Goal: Information Seeking & Learning: Learn about a topic

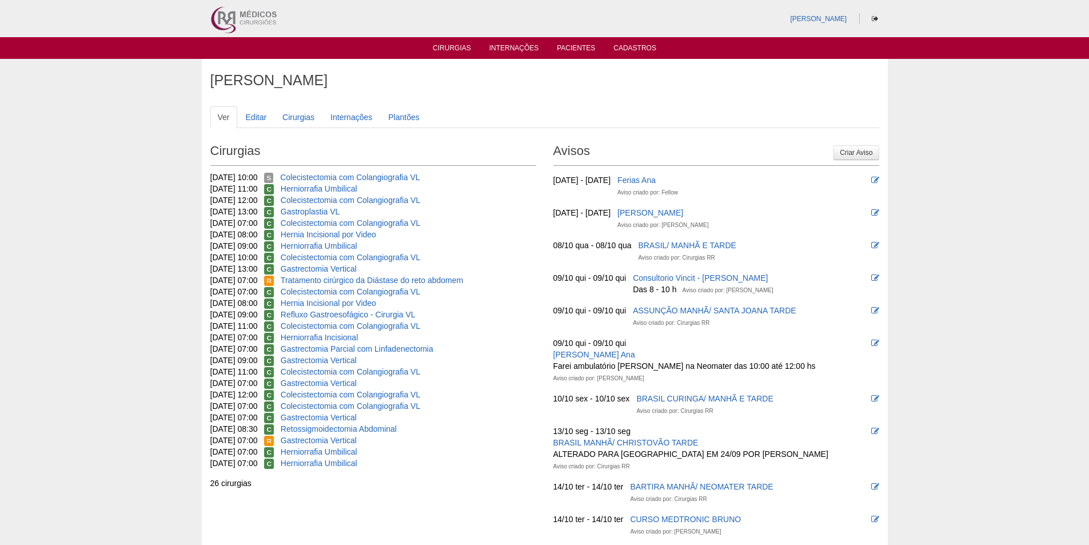
click at [342, 343] on div "17/10/2025 07:00 C Gastrectomia Parcial com Linfadenectomia" at bounding box center [373, 348] width 326 height 11
click at [342, 345] on link "Gastrectomia Parcial com Linfadenectomia" at bounding box center [357, 348] width 153 height 9
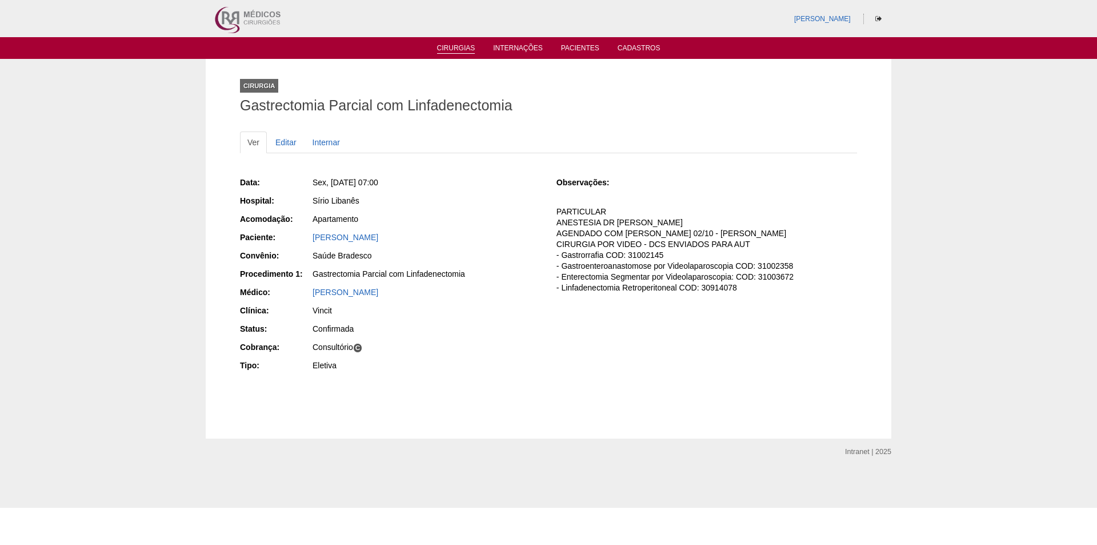
click at [453, 51] on link "Cirurgias" at bounding box center [456, 49] width 38 height 10
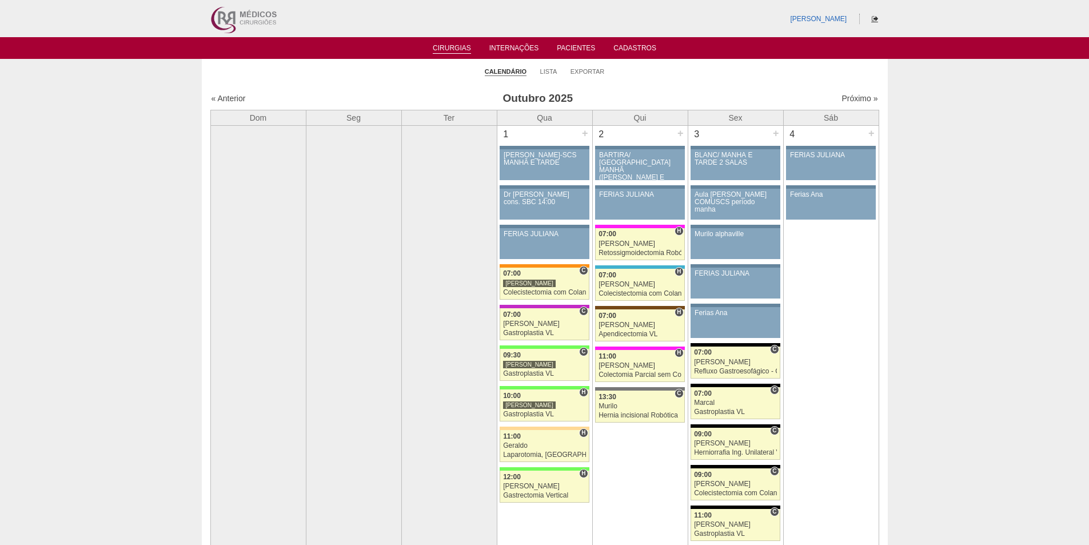
click at [874, 21] on icon at bounding box center [874, 18] width 6 height 7
